Goal: Entertainment & Leisure: Consume media (video, audio)

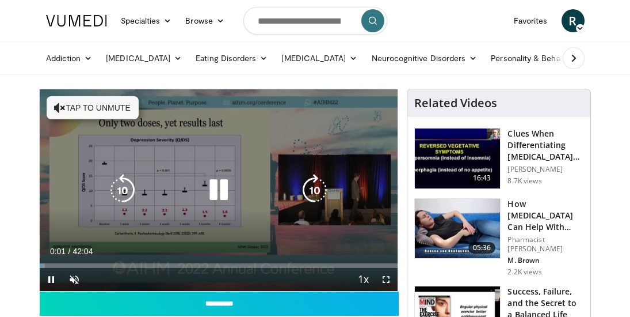
click at [217, 189] on icon "Video Player" at bounding box center [219, 190] width 32 height 32
click at [89, 105] on button "Tap to unmute" at bounding box center [93, 107] width 92 height 23
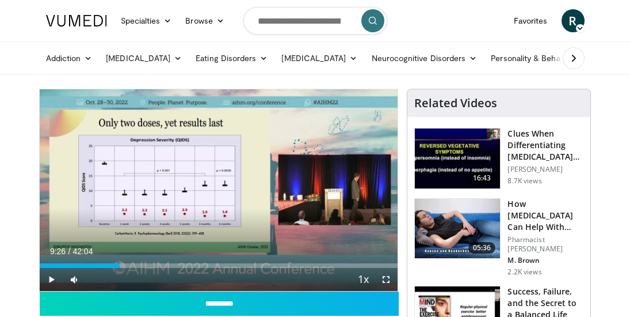
drag, startPoint x: 96, startPoint y: 263, endPoint x: 119, endPoint y: 269, distance: 24.4
click at [119, 269] on div "Current Time 9:26 / Duration 42:04 Play Skip Backward Skip Forward Mute 0% Load…" at bounding box center [219, 279] width 359 height 23
drag, startPoint x: 120, startPoint y: 264, endPoint x: 146, endPoint y: 273, distance: 26.8
click at [146, 273] on div "Current Time 12:28 / Duration 42:04 Play Skip Backward Skip Forward Mute 0% Loa…" at bounding box center [219, 279] width 359 height 23
drag, startPoint x: 106, startPoint y: 250, endPoint x: 125, endPoint y: 254, distance: 19.3
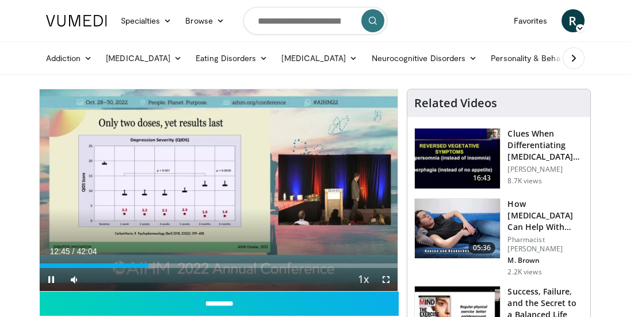
click at [125, 254] on div "Current Time 12:45 / Duration 42:04" at bounding box center [219, 251] width 359 height 10
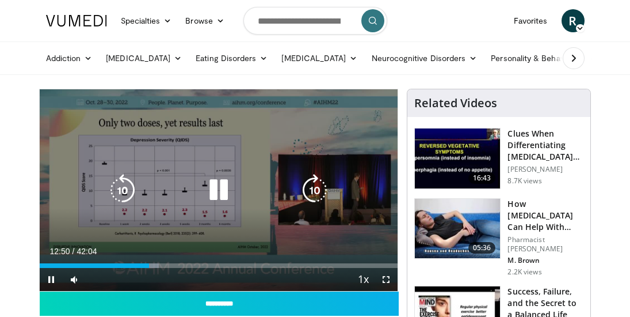
click at [317, 189] on icon "Video Player" at bounding box center [315, 190] width 32 height 32
click at [316, 189] on icon "Video Player" at bounding box center [315, 190] width 32 height 32
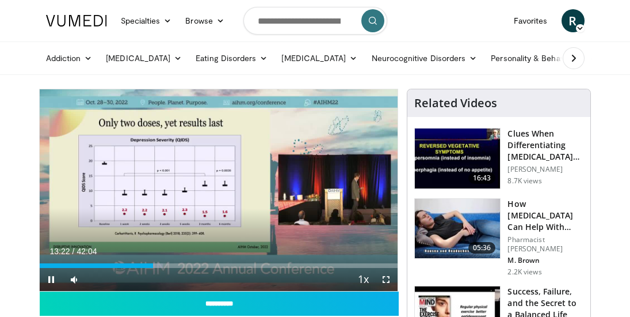
click at [315, 187] on div "10 seconds Tap to unmute" at bounding box center [219, 189] width 359 height 201
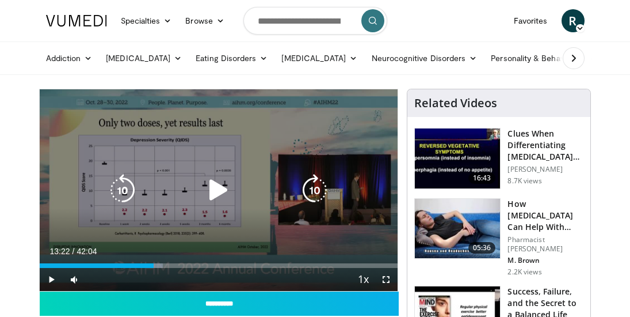
click at [220, 187] on icon "Video Player" at bounding box center [219, 190] width 32 height 32
click at [314, 187] on icon "Video Player" at bounding box center [315, 190] width 32 height 32
click at [132, 187] on icon "Video Player" at bounding box center [122, 190] width 32 height 32
click at [130, 187] on icon "Video Player" at bounding box center [122, 190] width 32 height 32
click at [130, 189] on icon "Video Player" at bounding box center [122, 190] width 32 height 32
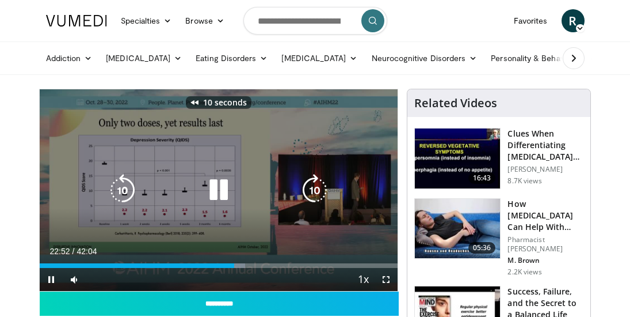
click at [130, 188] on icon "Video Player" at bounding box center [122, 190] width 32 height 32
click at [130, 187] on icon "Video Player" at bounding box center [122, 190] width 32 height 32
click at [119, 187] on icon "Video Player" at bounding box center [122, 190] width 32 height 32
click at [123, 187] on icon "Video Player" at bounding box center [122, 190] width 32 height 32
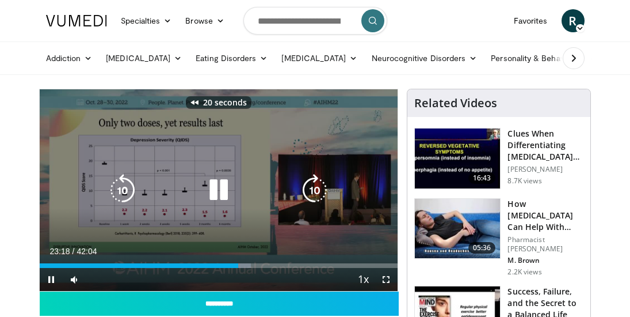
click at [123, 187] on icon "Video Player" at bounding box center [122, 190] width 32 height 32
click at [218, 191] on icon "Video Player" at bounding box center [219, 190] width 32 height 32
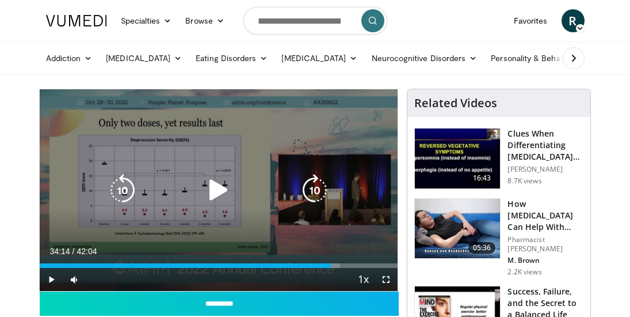
click at [218, 188] on icon "Video Player" at bounding box center [219, 190] width 32 height 32
click at [216, 188] on icon "Video Player" at bounding box center [219, 190] width 32 height 32
click at [216, 189] on icon "Video Player" at bounding box center [219, 190] width 32 height 32
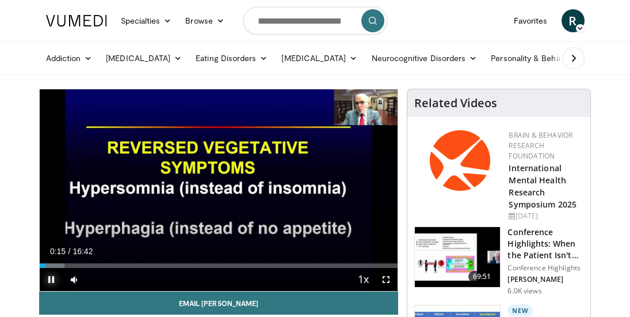
click at [48, 275] on span "Video Player" at bounding box center [51, 279] width 23 height 23
